Goal: Information Seeking & Learning: Learn about a topic

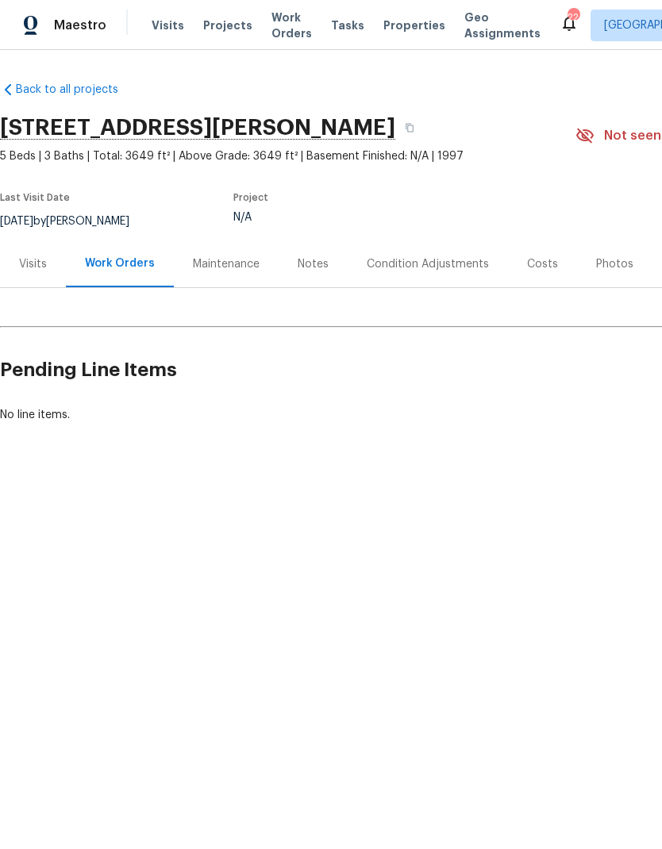
click at [32, 268] on div "Visits" at bounding box center [33, 264] width 28 height 16
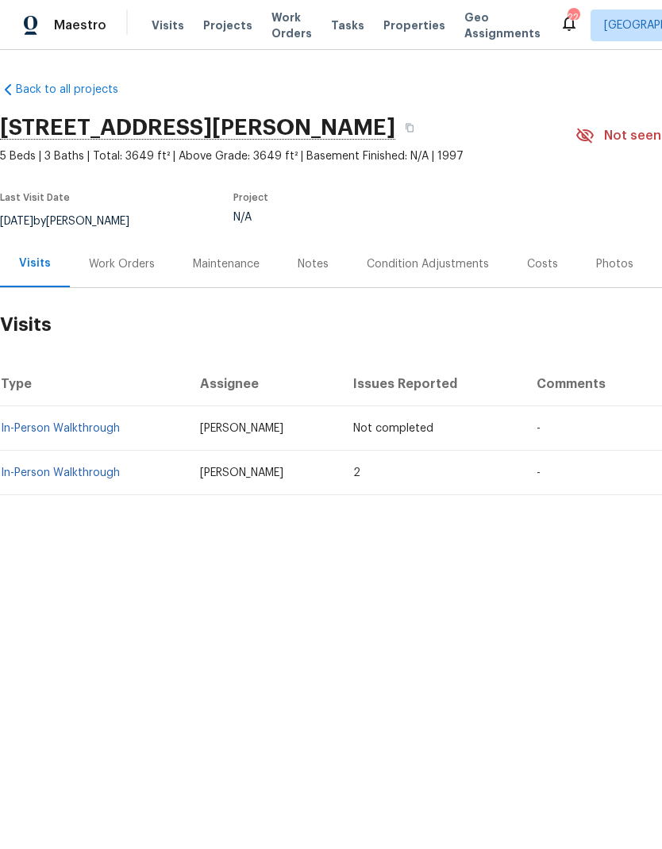
click at [78, 462] on td "In-Person Walkthrough" at bounding box center [93, 473] width 187 height 44
click at [71, 468] on link "In-Person Walkthrough" at bounding box center [60, 473] width 119 height 11
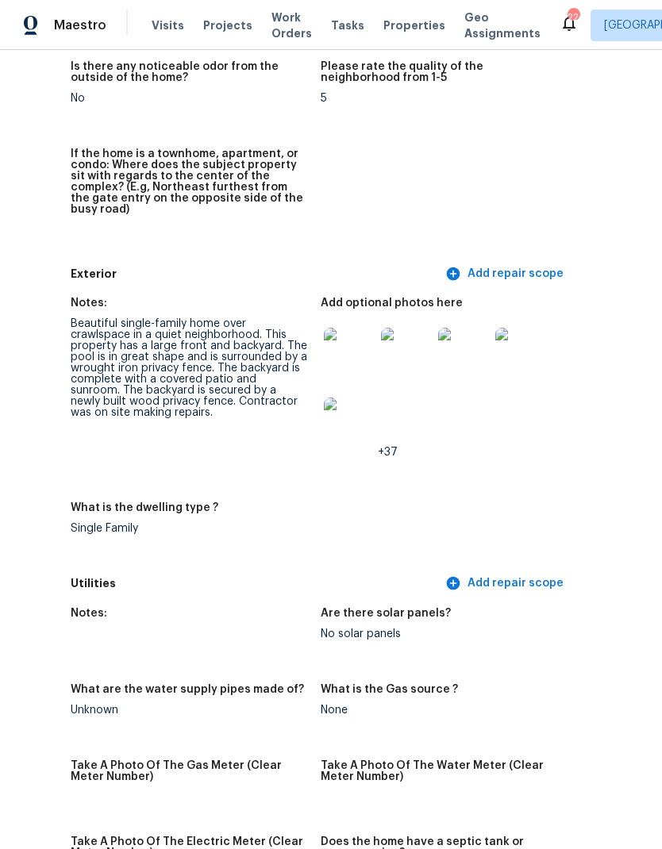
scroll to position [518, 124]
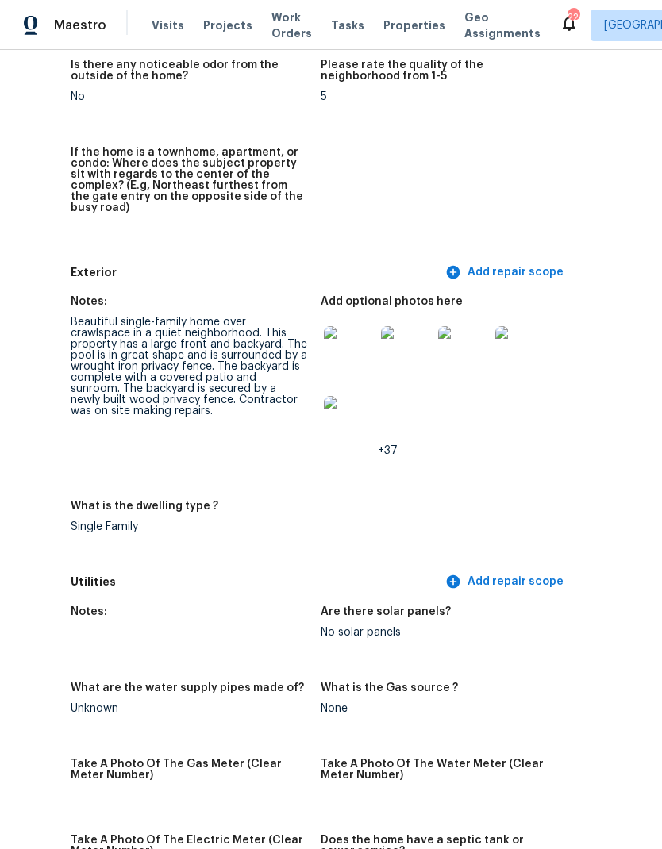
click at [362, 329] on img at bounding box center [349, 351] width 51 height 51
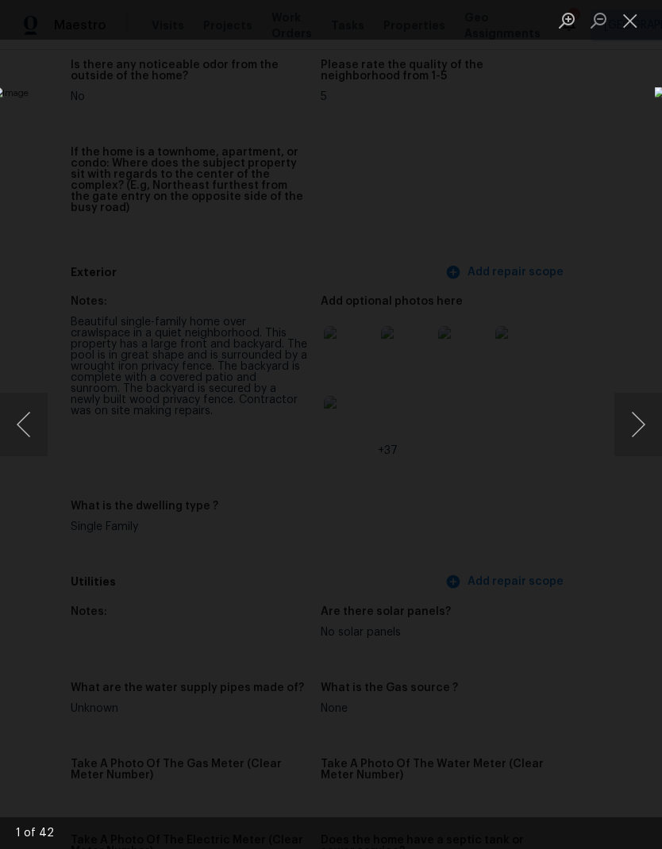
click at [641, 413] on button "Next image" at bounding box center [638, 425] width 48 height 64
click at [639, 417] on button "Next image" at bounding box center [638, 425] width 48 height 64
click at [639, 434] on button "Next image" at bounding box center [638, 425] width 48 height 64
click at [641, 441] on button "Next image" at bounding box center [638, 425] width 48 height 64
click at [645, 442] on button "Next image" at bounding box center [638, 425] width 48 height 64
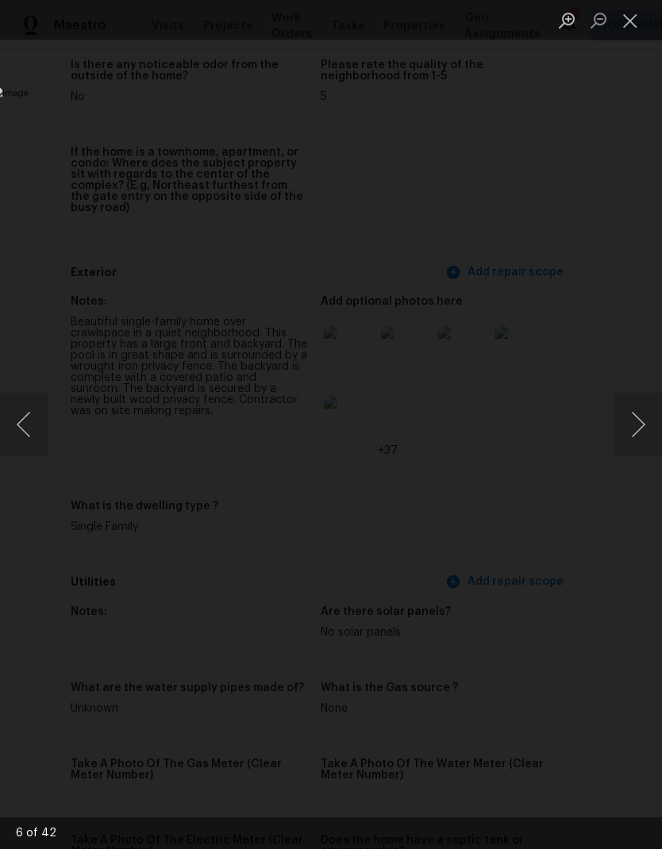
click at [642, 442] on button "Next image" at bounding box center [638, 425] width 48 height 64
click at [655, 434] on button "Next image" at bounding box center [638, 425] width 48 height 64
click at [642, 421] on button "Next image" at bounding box center [638, 425] width 48 height 64
click at [641, 430] on button "Next image" at bounding box center [638, 425] width 48 height 64
click at [637, 437] on button "Next image" at bounding box center [638, 425] width 48 height 64
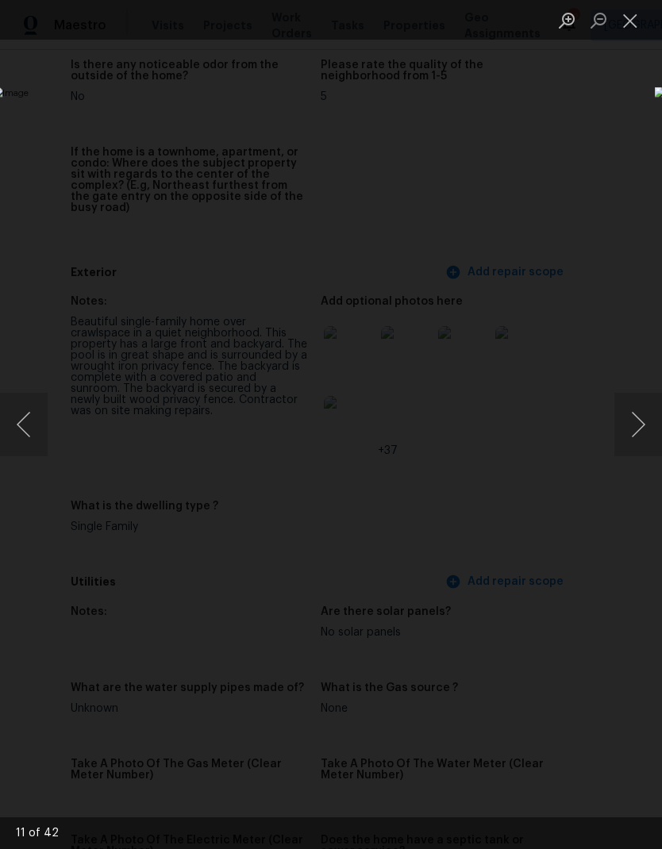
click at [636, 443] on button "Next image" at bounding box center [638, 425] width 48 height 64
click at [637, 445] on button "Next image" at bounding box center [638, 425] width 48 height 64
click at [635, 15] on button "Close lightbox" at bounding box center [630, 20] width 32 height 28
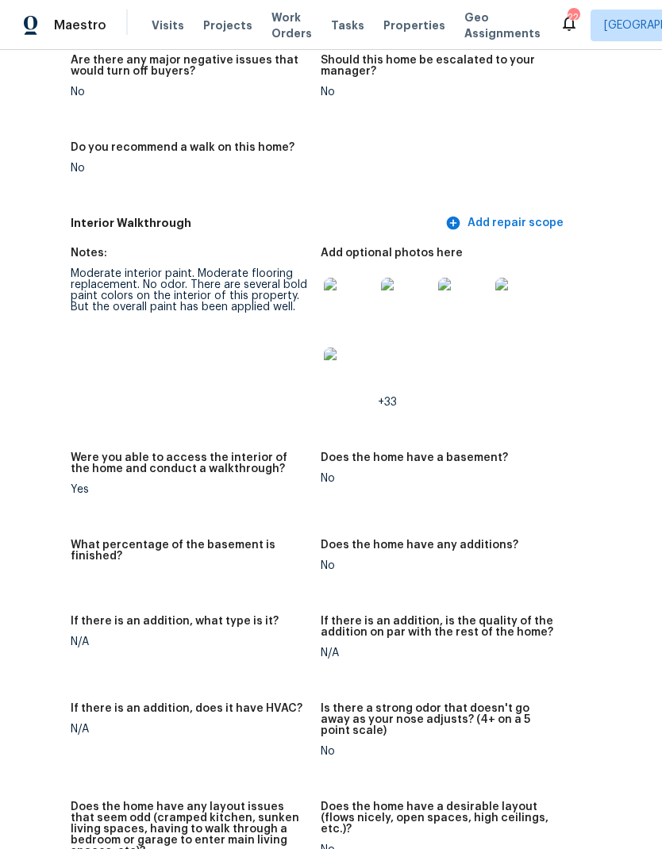
scroll to position [2199, 124]
click at [329, 277] on img at bounding box center [349, 302] width 51 height 51
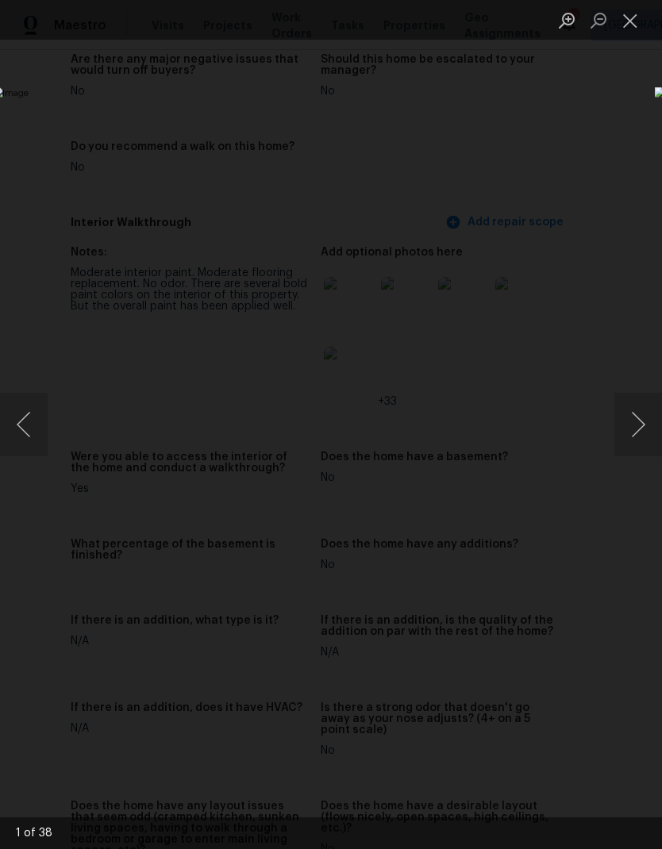
click at [653, 429] on button "Next image" at bounding box center [638, 425] width 48 height 64
click at [633, 431] on button "Next image" at bounding box center [638, 425] width 48 height 64
click at [625, 436] on button "Next image" at bounding box center [638, 425] width 48 height 64
click at [618, 449] on button "Next image" at bounding box center [638, 425] width 48 height 64
click at [519, 458] on img "Lightbox" at bounding box center [256, 425] width 526 height 676
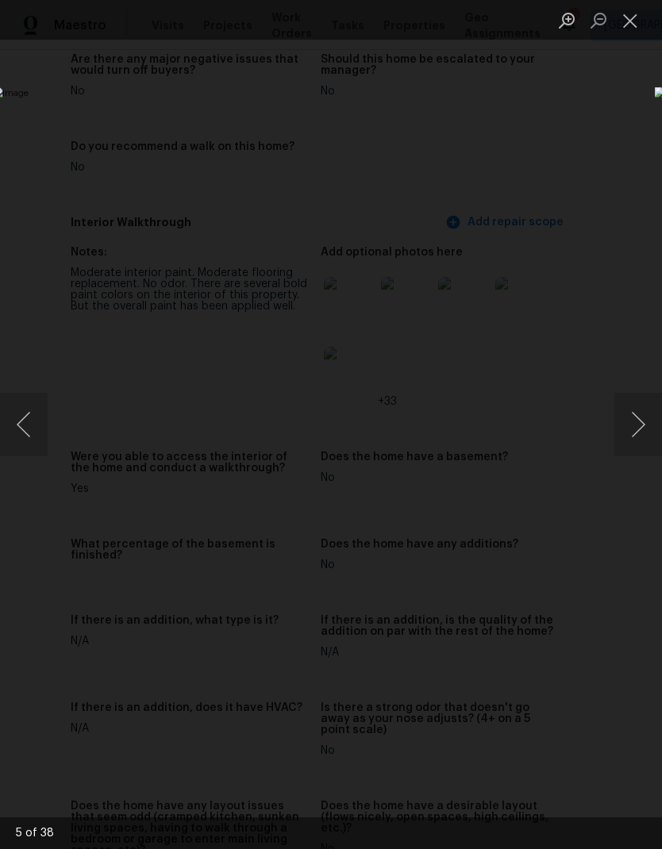
click at [637, 423] on button "Next image" at bounding box center [638, 425] width 48 height 64
click at [636, 429] on button "Next image" at bounding box center [638, 425] width 48 height 64
click at [643, 431] on button "Next image" at bounding box center [638, 425] width 48 height 64
click at [637, 442] on button "Next image" at bounding box center [638, 425] width 48 height 64
click at [641, 453] on button "Next image" at bounding box center [638, 425] width 48 height 64
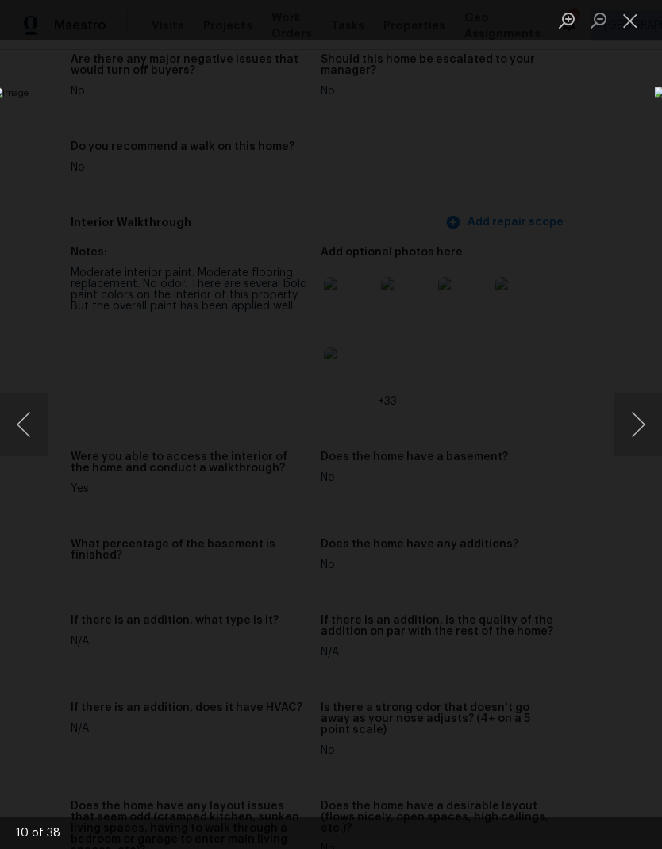
click at [37, 444] on button "Previous image" at bounding box center [24, 425] width 48 height 64
click at [643, 414] on button "Next image" at bounding box center [638, 425] width 48 height 64
click at [632, 437] on button "Next image" at bounding box center [638, 425] width 48 height 64
click at [627, 423] on button "Next image" at bounding box center [638, 425] width 48 height 64
click at [643, 417] on button "Next image" at bounding box center [638, 425] width 48 height 64
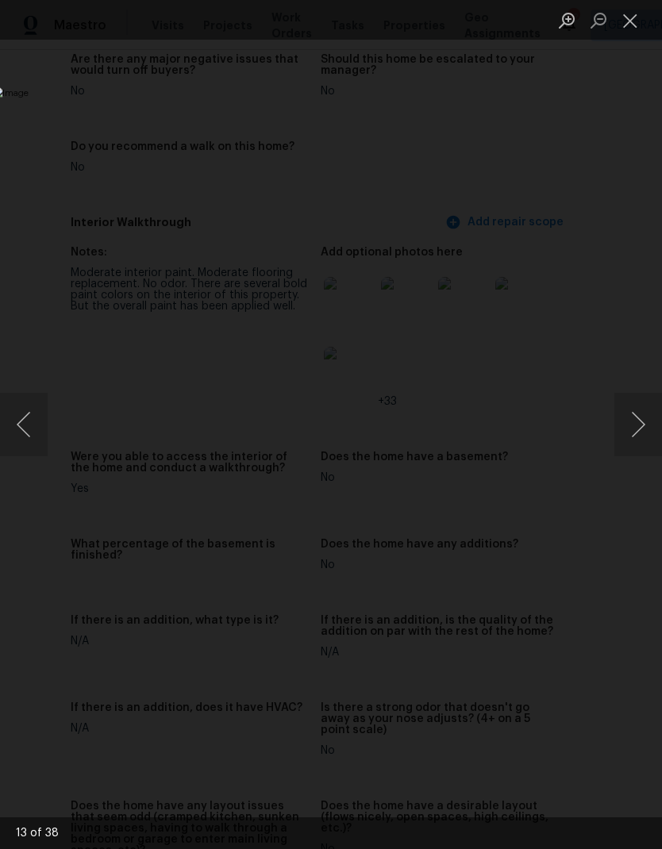
click at [645, 449] on button "Next image" at bounding box center [638, 425] width 48 height 64
click at [644, 428] on button "Next image" at bounding box center [638, 425] width 48 height 64
click at [635, 29] on button "Close lightbox" at bounding box center [630, 20] width 32 height 28
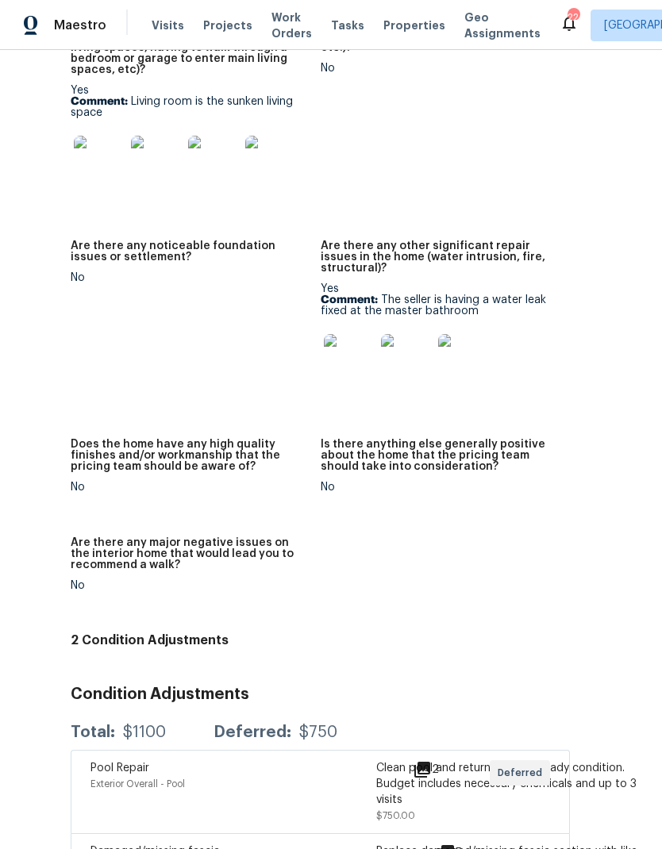
scroll to position [64, 0]
click at [449, 844] on icon at bounding box center [446, 853] width 19 height 19
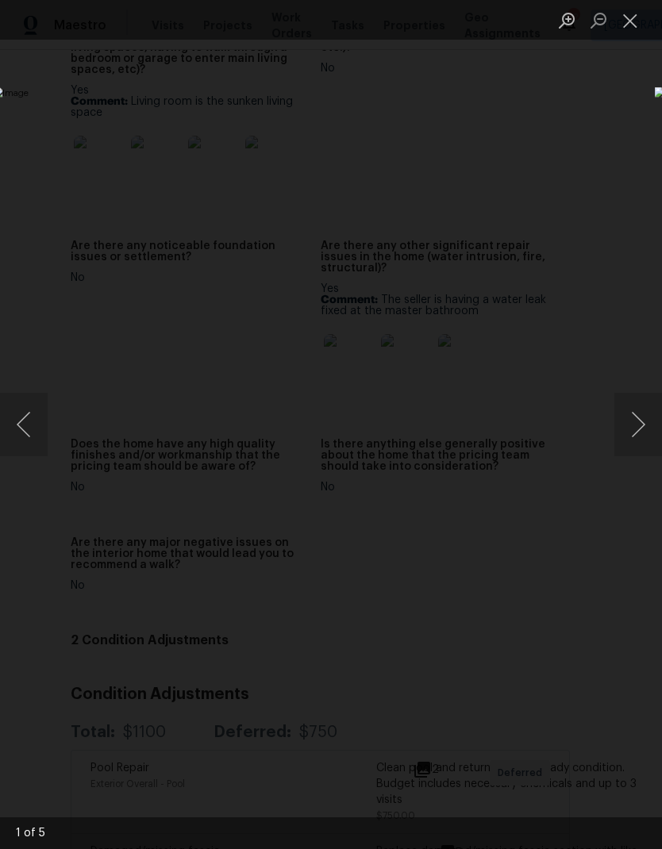
click at [641, 428] on button "Next image" at bounding box center [638, 425] width 48 height 64
click at [630, 445] on button "Next image" at bounding box center [638, 425] width 48 height 64
click at [645, 401] on button "Next image" at bounding box center [638, 425] width 48 height 64
click at [643, 447] on button "Next image" at bounding box center [638, 425] width 48 height 64
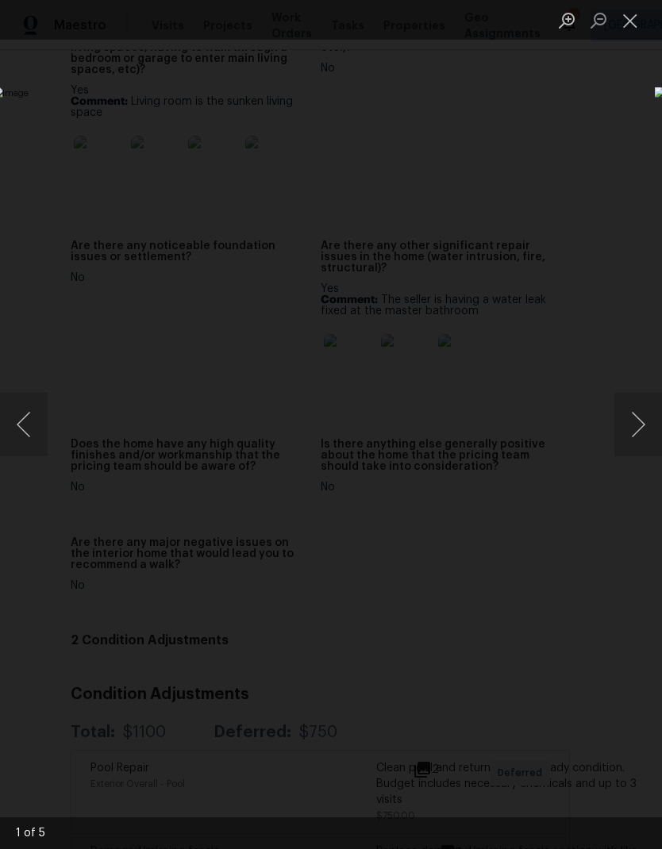
click at [624, 14] on button "Close lightbox" at bounding box center [630, 20] width 32 height 28
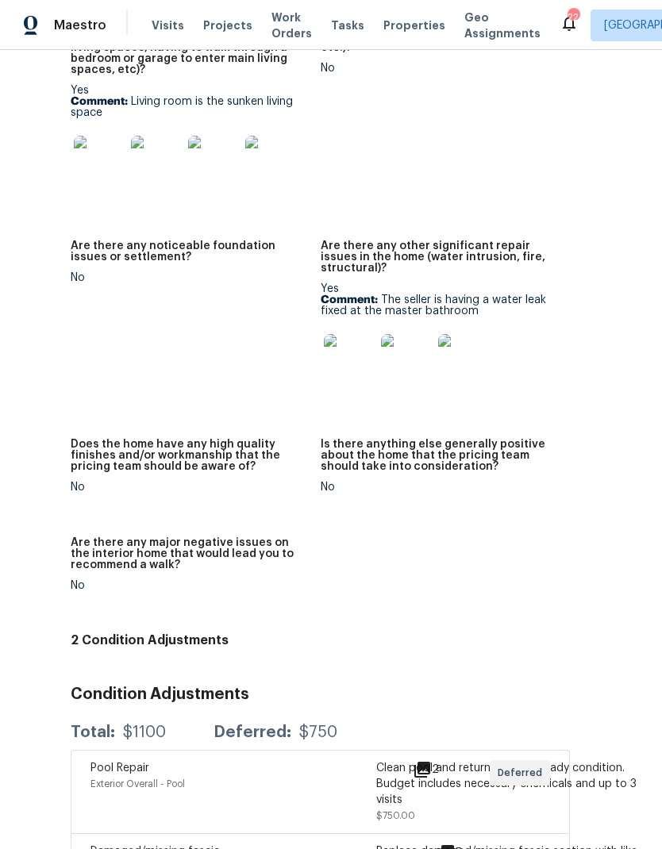
click at [346, 334] on img at bounding box center [349, 359] width 51 height 51
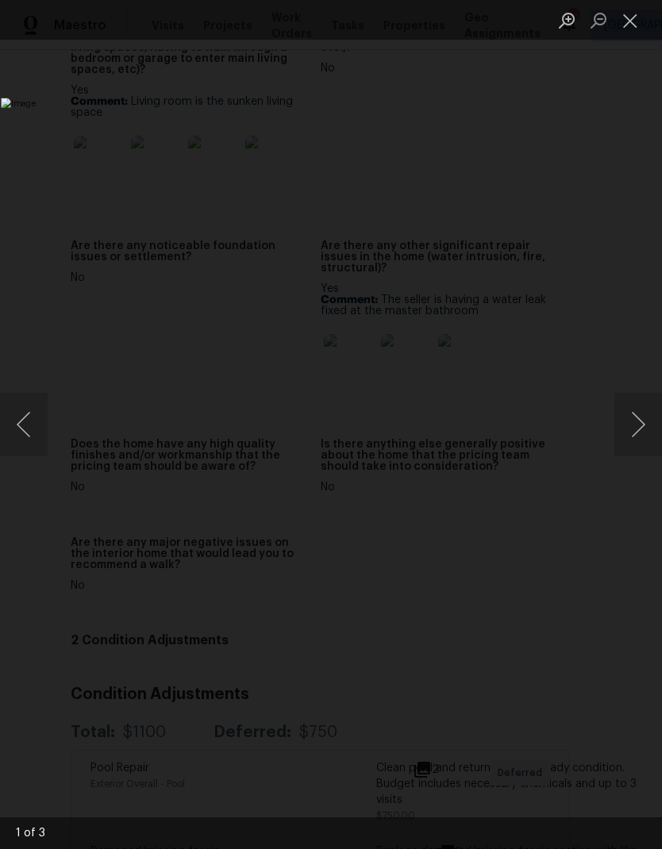
click at [638, 437] on button "Next image" at bounding box center [638, 425] width 48 height 64
click at [635, 432] on button "Next image" at bounding box center [638, 425] width 48 height 64
click at [624, 17] on button "Close lightbox" at bounding box center [630, 20] width 32 height 28
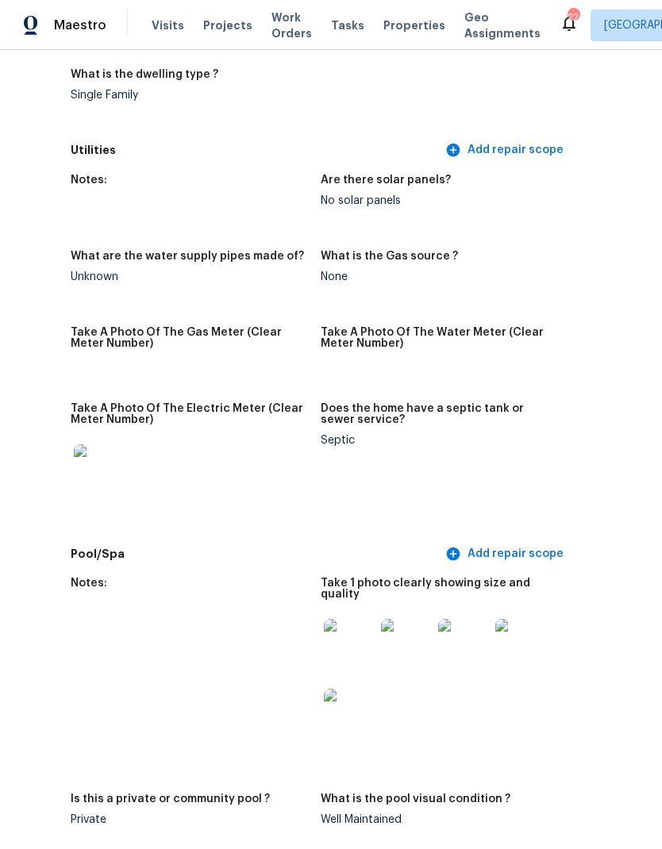
scroll to position [950, 124]
click at [344, 631] on img at bounding box center [349, 644] width 51 height 51
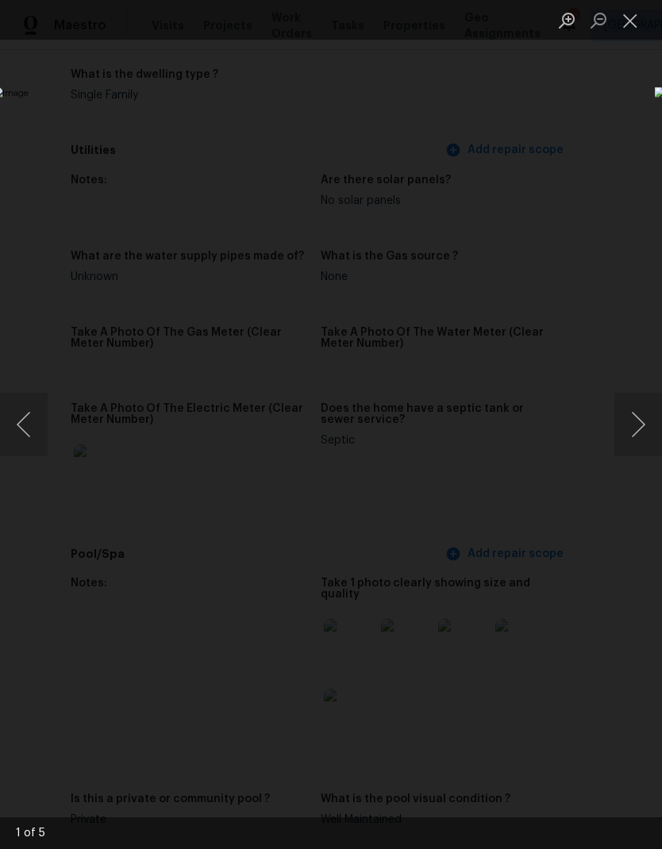
click at [644, 405] on button "Next image" at bounding box center [638, 425] width 48 height 64
click at [645, 416] on button "Next image" at bounding box center [638, 425] width 48 height 64
click at [644, 424] on button "Next image" at bounding box center [638, 425] width 48 height 64
click at [643, 426] on button "Next image" at bounding box center [638, 425] width 48 height 64
click at [648, 426] on button "Next image" at bounding box center [638, 425] width 48 height 64
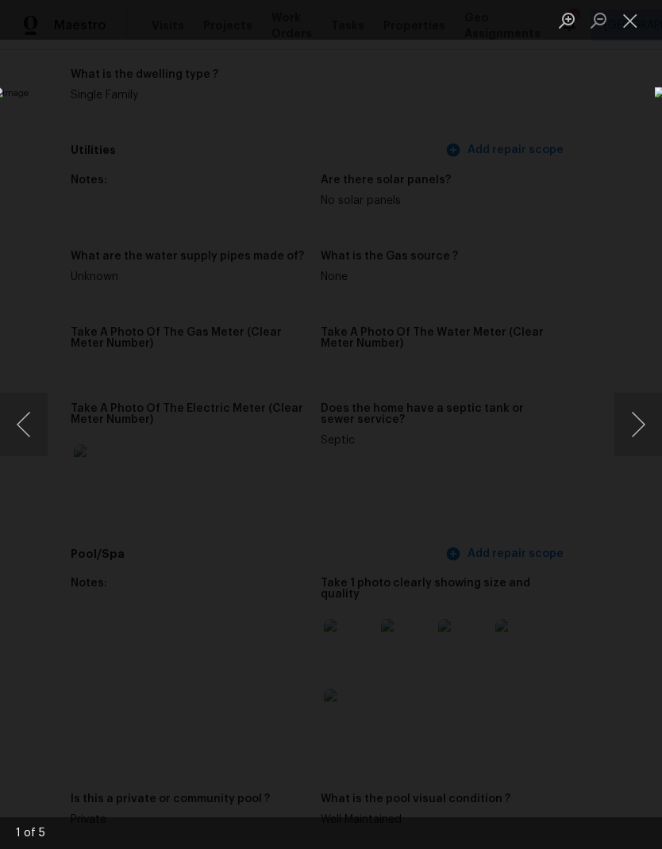
click at [640, 34] on button "Close lightbox" at bounding box center [630, 20] width 32 height 28
